Goal: Connect with others: Participate in discussion

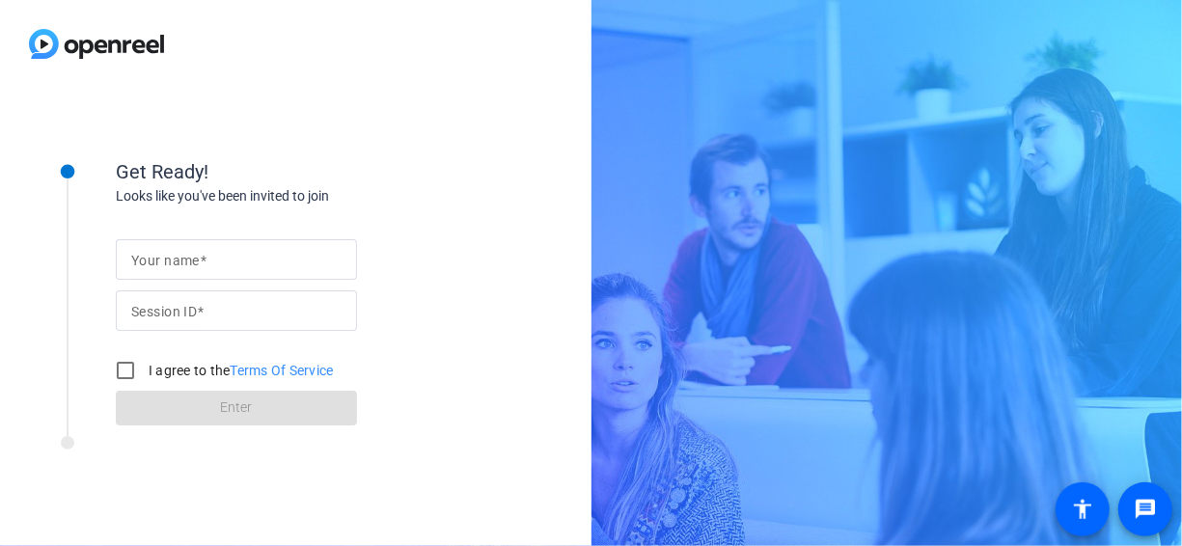
click at [234, 310] on input "Session ID" at bounding box center [236, 310] width 210 height 23
paste input "yEcc"
type input "yEcc"
click at [123, 368] on input "I agree to the Terms Of Service" at bounding box center [125, 370] width 39 height 39
checkbox input "true"
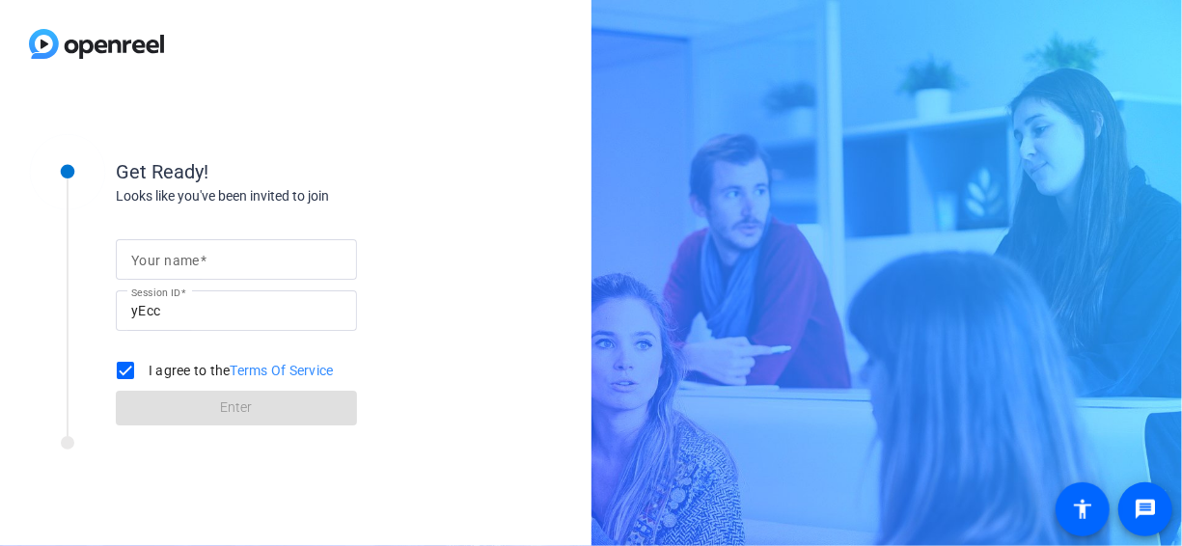
click at [168, 261] on mat-label "Your name" at bounding box center [165, 260] width 69 height 15
click at [168, 261] on input "Your name" at bounding box center [236, 259] width 210 height 23
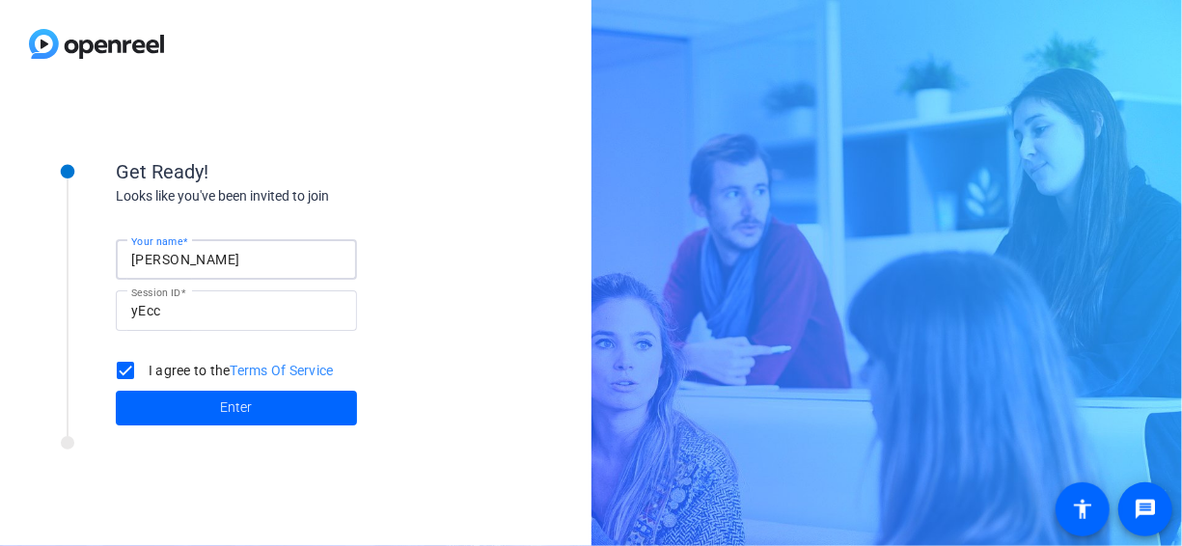
type input "[PERSON_NAME]"
click at [439, 198] on div "Looks like you've been invited to join" at bounding box center [309, 196] width 386 height 20
click at [251, 410] on span "Enter" at bounding box center [237, 408] width 32 height 20
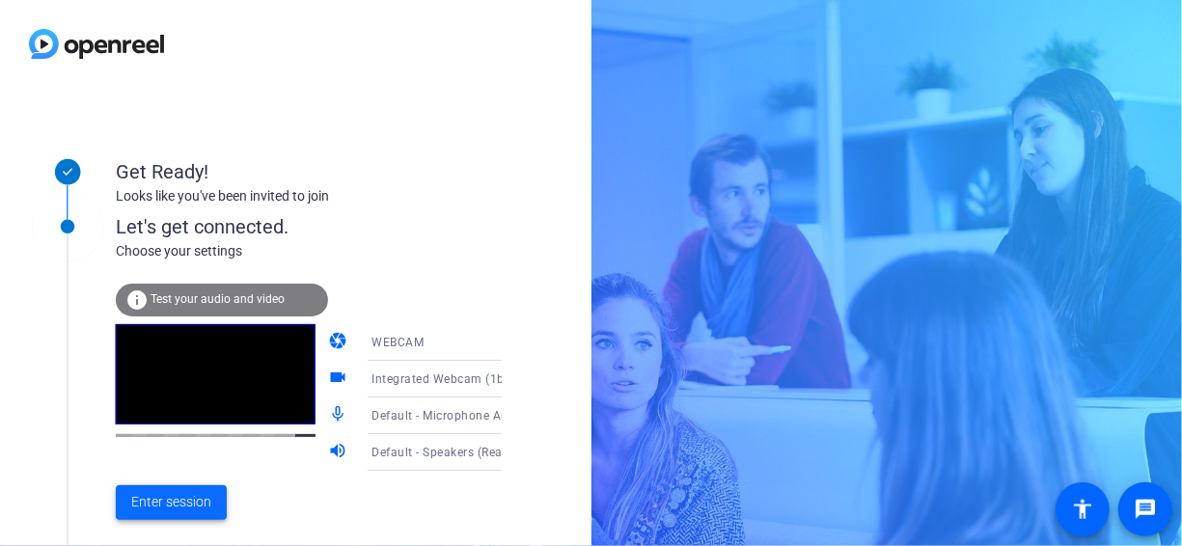
click at [177, 494] on span "Enter session" at bounding box center [171, 502] width 80 height 20
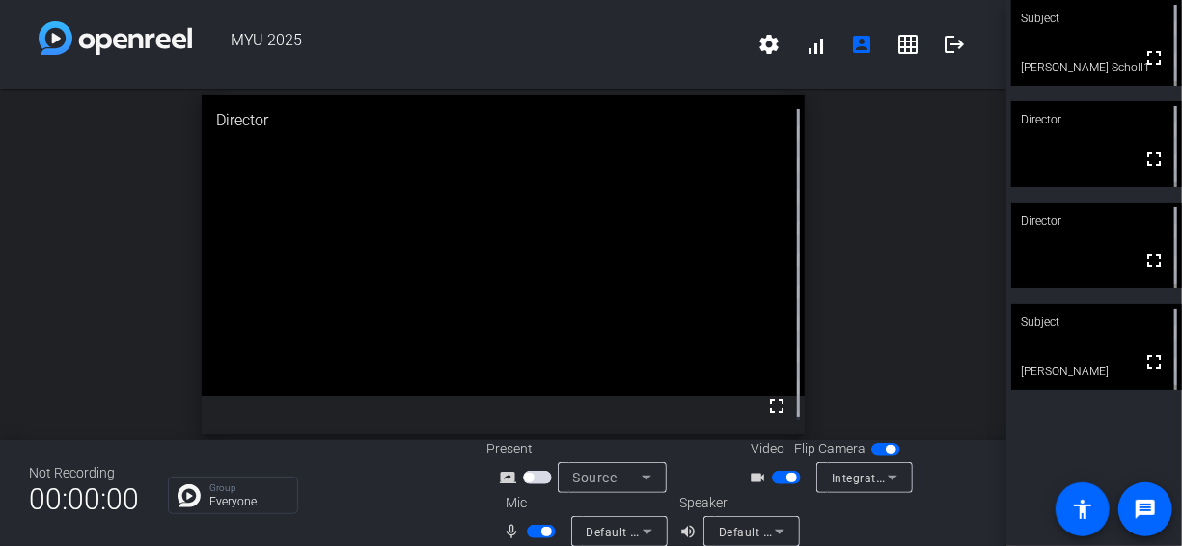
click at [786, 476] on span "button" at bounding box center [791, 478] width 10 height 10
click at [544, 529] on span "button" at bounding box center [546, 532] width 10 height 10
click at [532, 533] on span "button" at bounding box center [533, 532] width 10 height 10
click at [536, 531] on span "button" at bounding box center [541, 532] width 29 height 14
click at [775, 474] on span "button" at bounding box center [778, 478] width 10 height 10
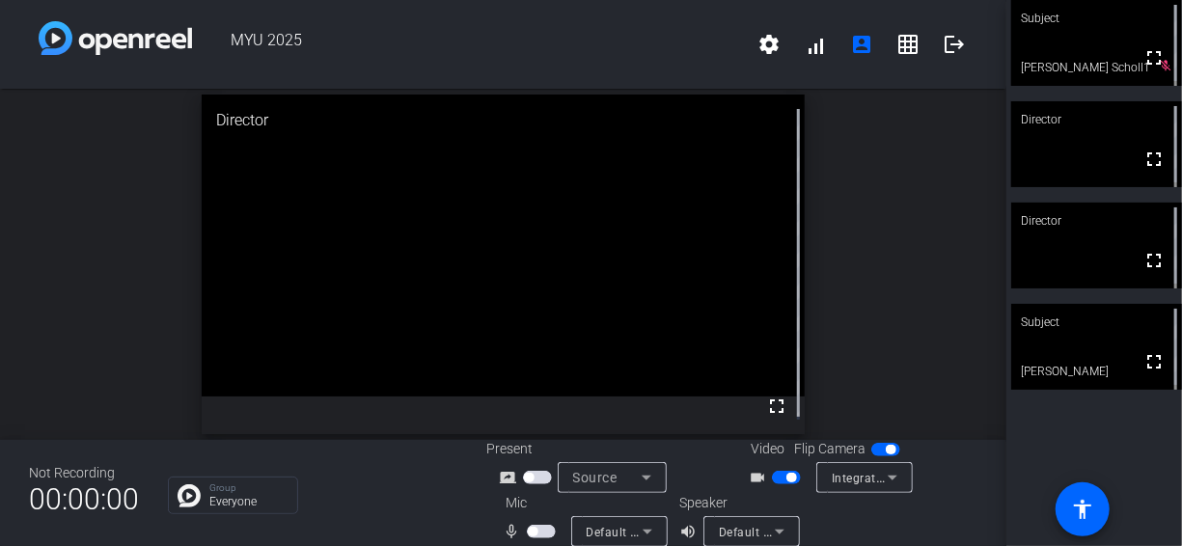
click at [537, 528] on span "button" at bounding box center [541, 532] width 29 height 14
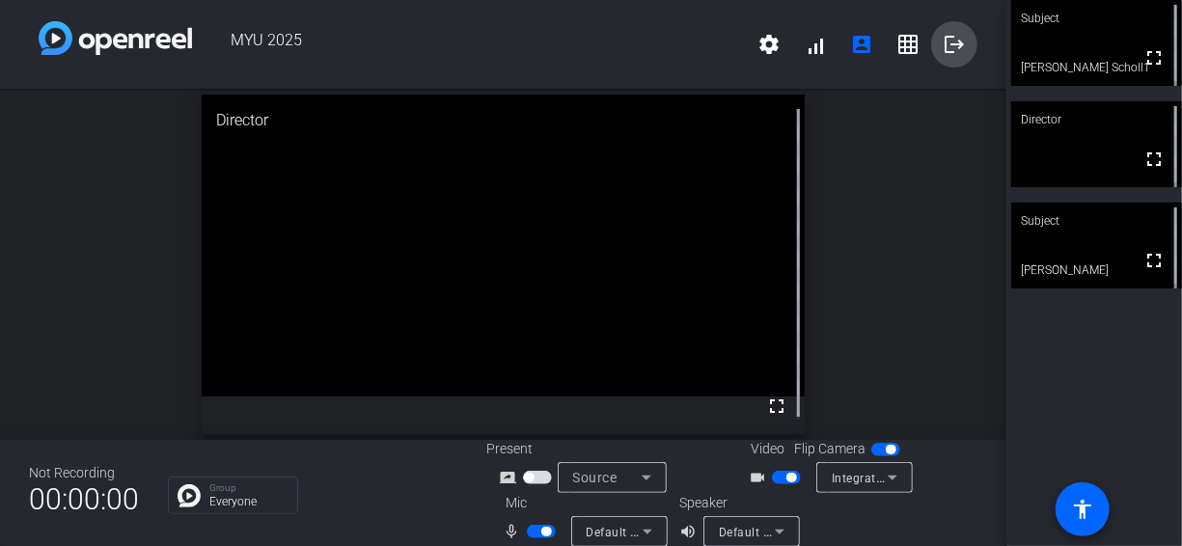
click at [948, 36] on mat-icon "logout" at bounding box center [954, 44] width 23 height 23
